Goal: Navigation & Orientation: Go to known website

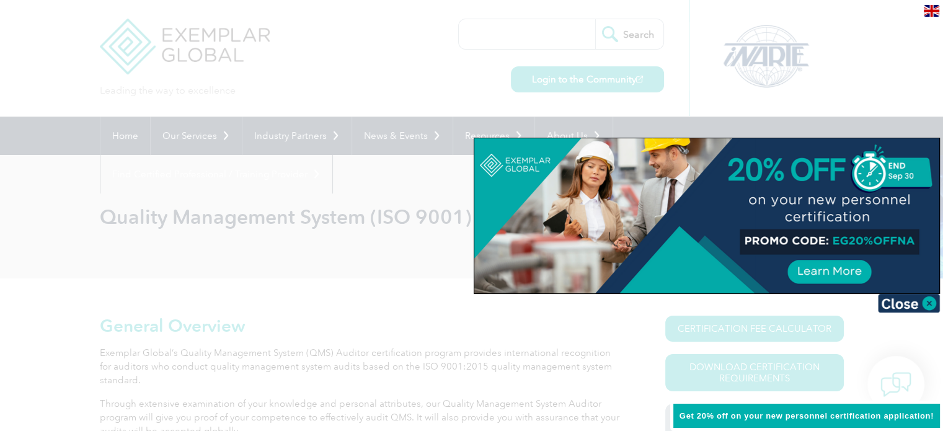
click at [216, 53] on div at bounding box center [471, 215] width 943 height 431
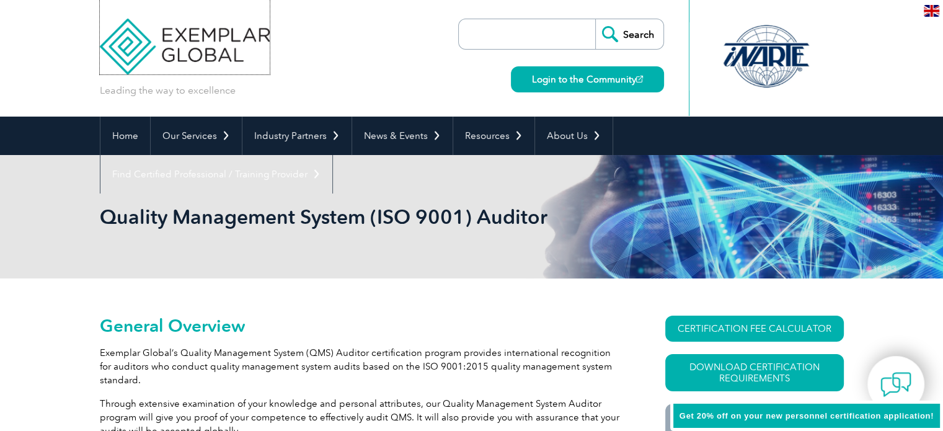
click at [216, 53] on img at bounding box center [185, 37] width 170 height 74
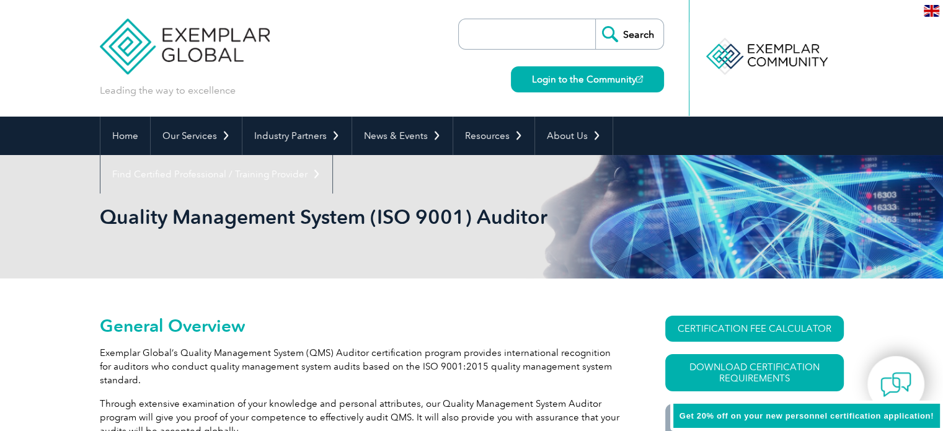
click at [197, 49] on img at bounding box center [185, 37] width 170 height 74
